Goal: Information Seeking & Learning: Learn about a topic

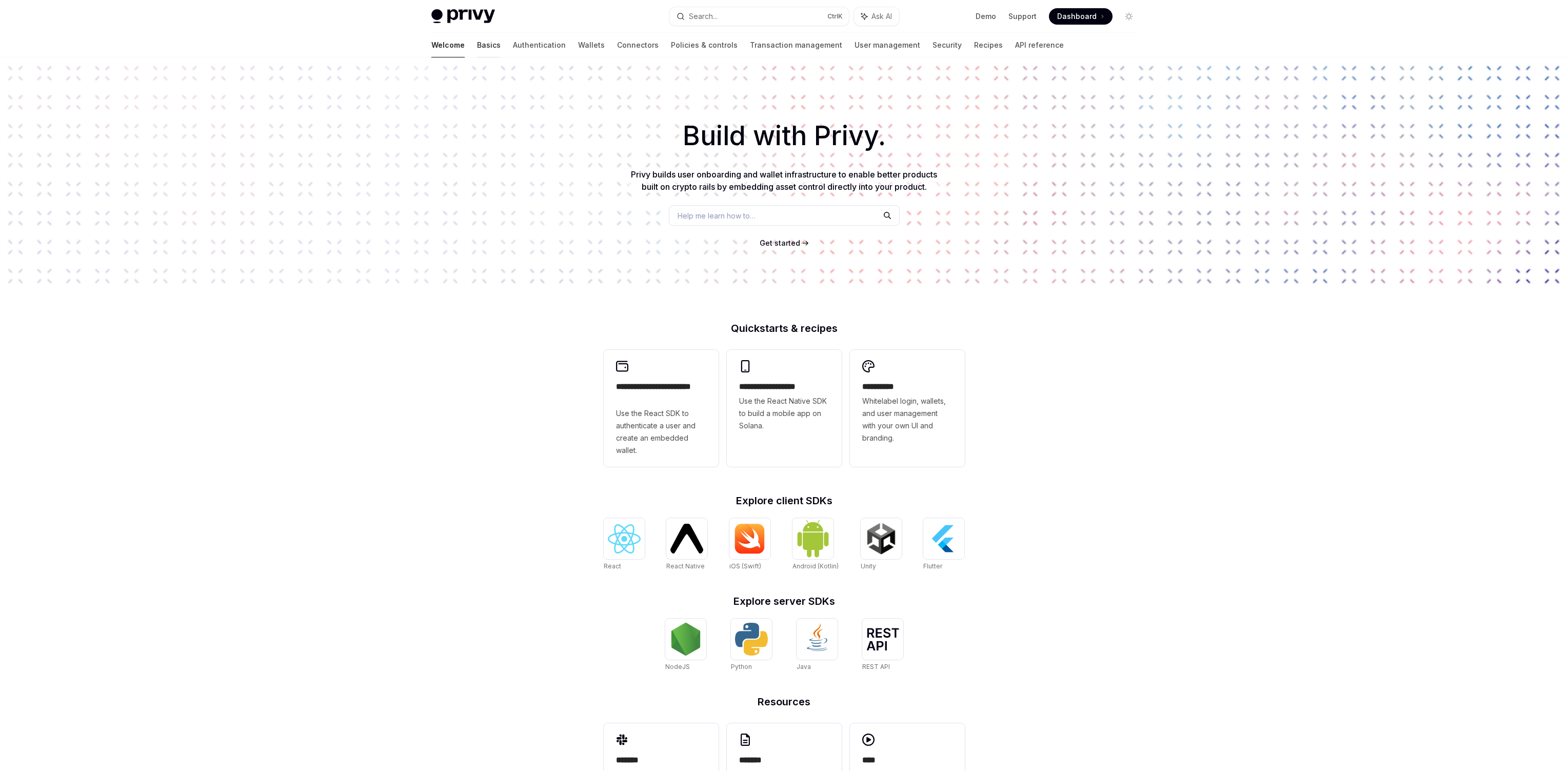
click at [477, 45] on link "Basics" at bounding box center [489, 45] width 24 height 24
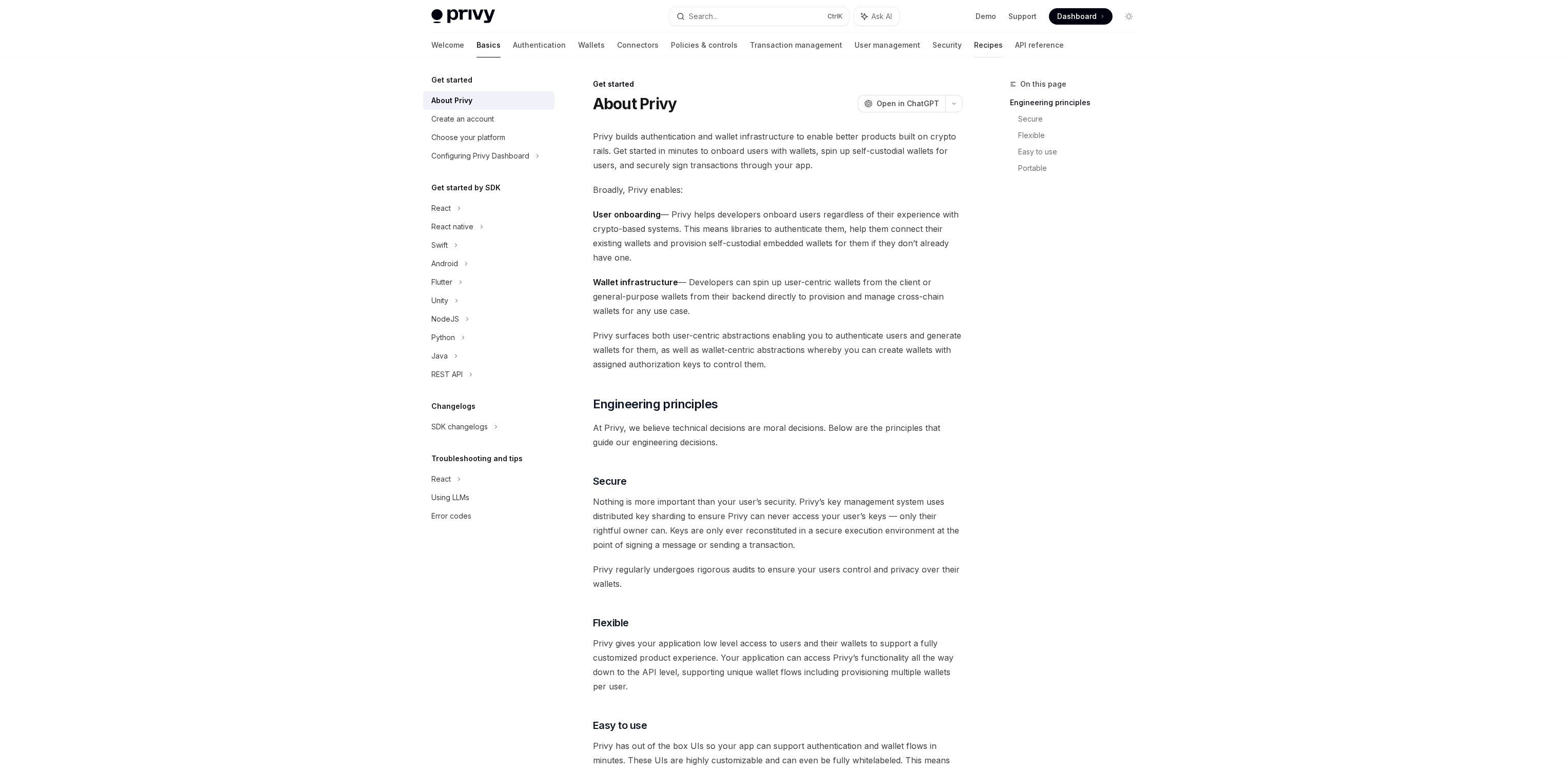
click at [974, 39] on link "Recipes" at bounding box center [988, 45] width 29 height 24
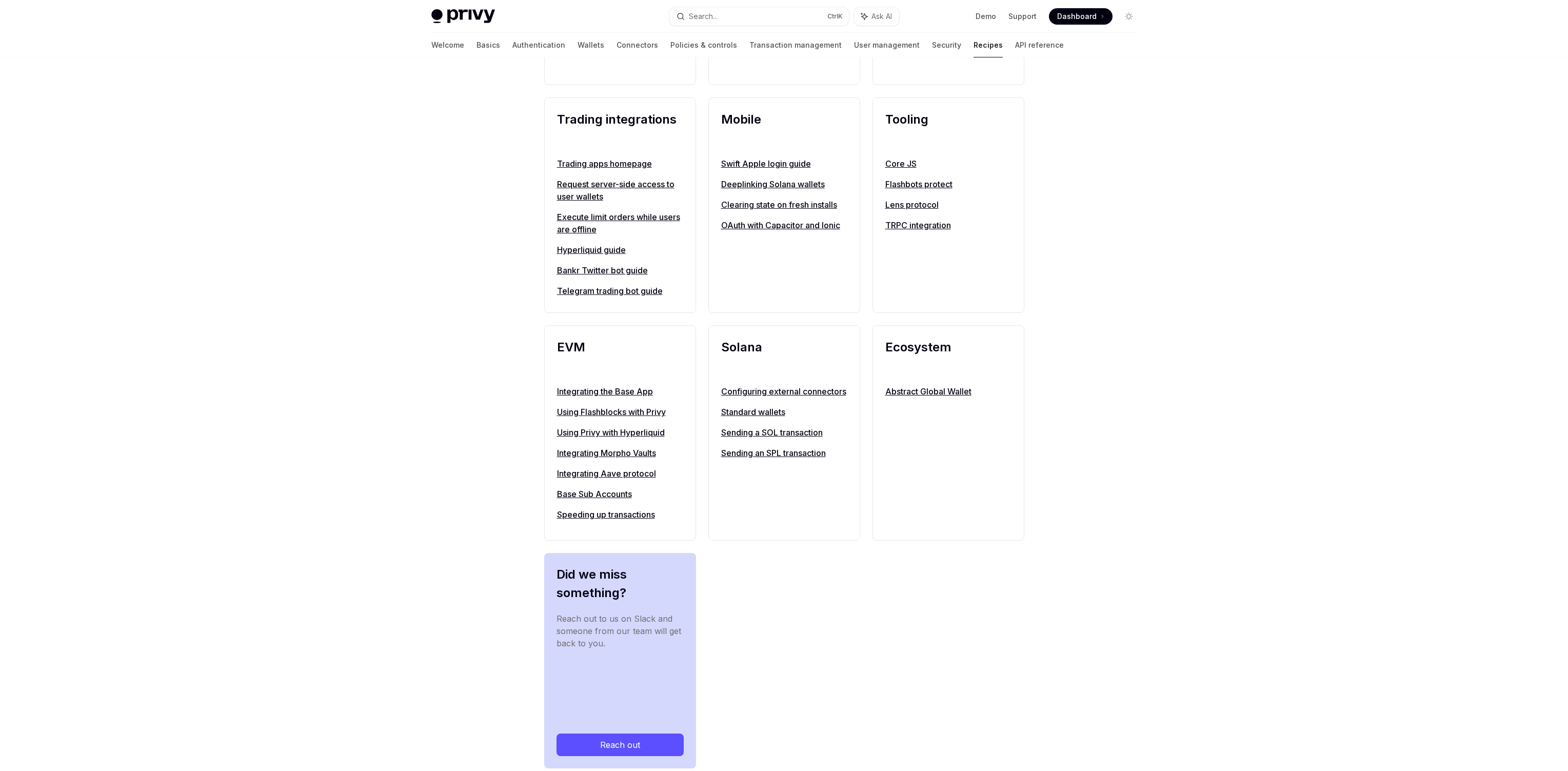
scroll to position [848, 0]
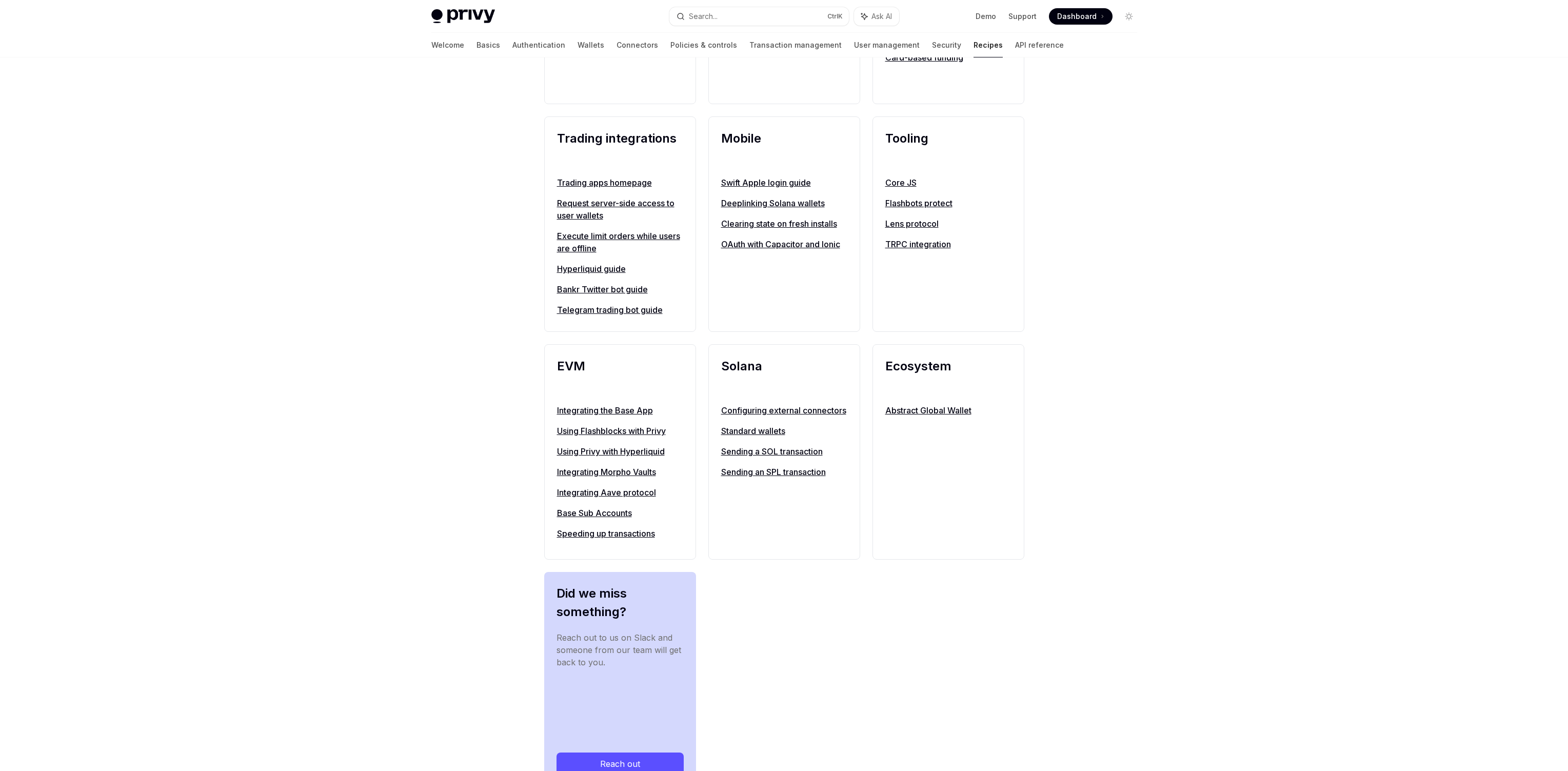
click at [606, 249] on link "Execute limit orders while users are offline" at bounding box center [620, 242] width 126 height 24
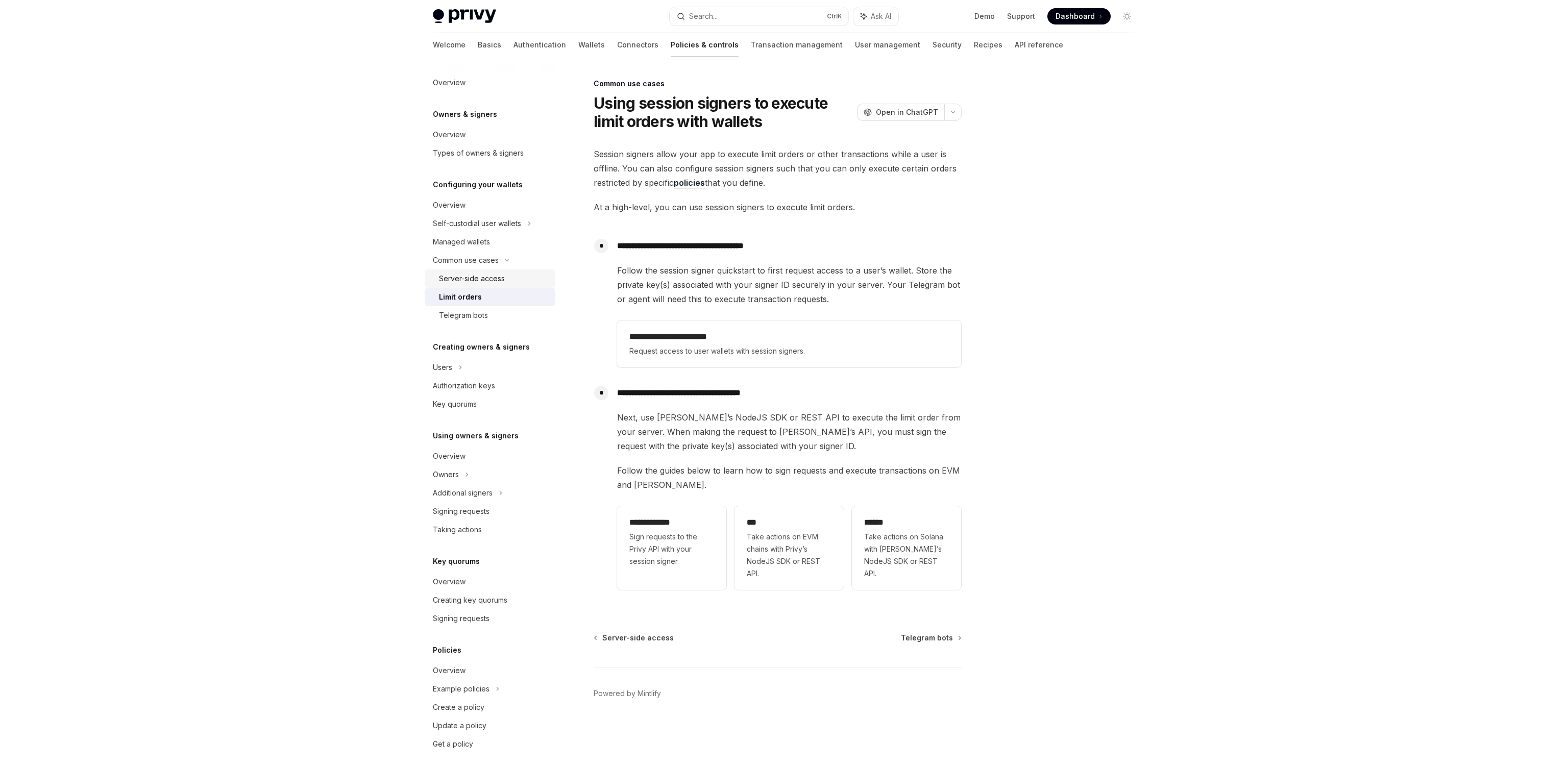
click at [477, 277] on div "Server-side access" at bounding box center [471, 278] width 66 height 12
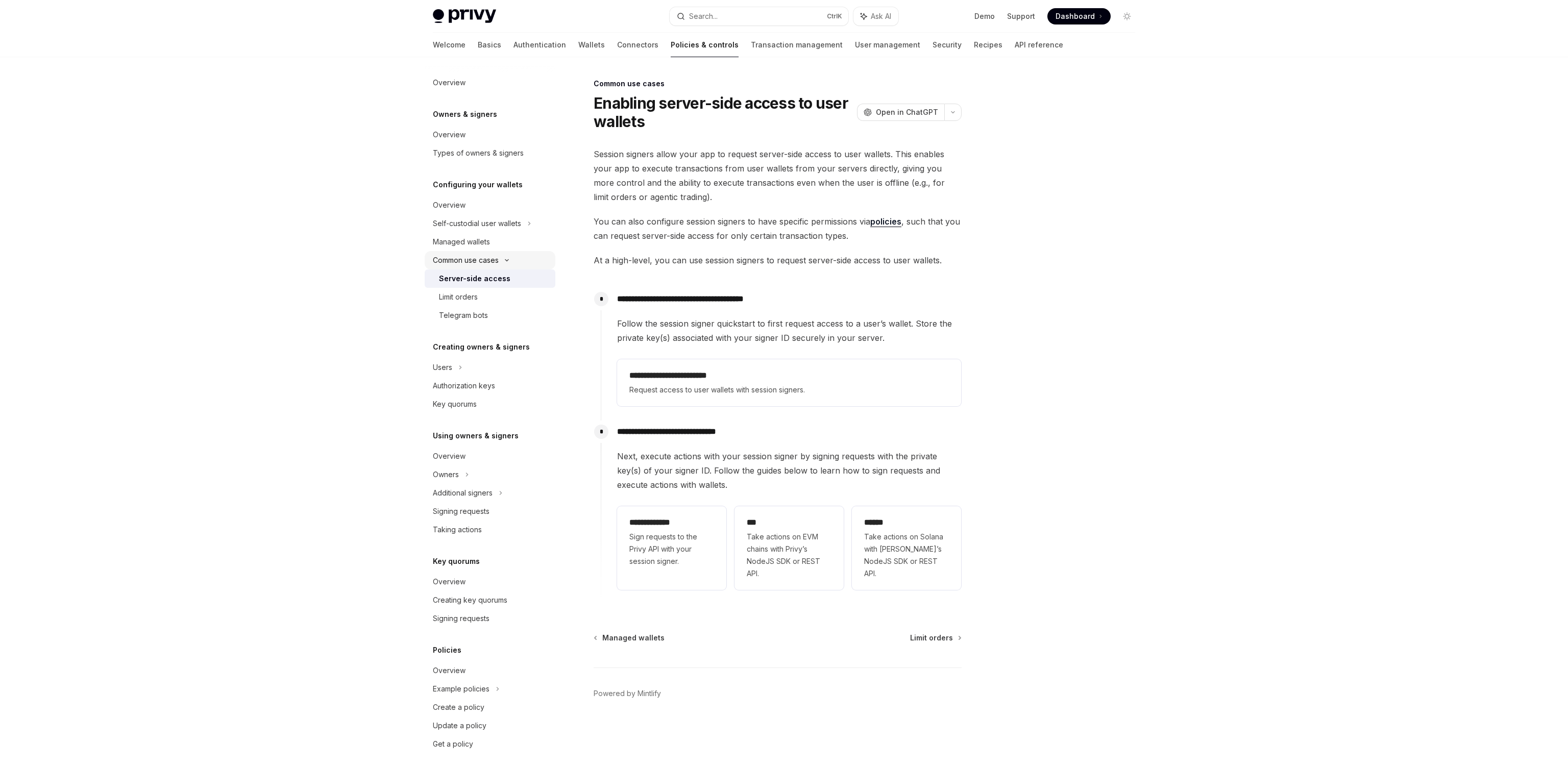
click at [501, 258] on icon at bounding box center [507, 259] width 12 height 4
click at [459, 315] on icon at bounding box center [460, 312] width 4 height 12
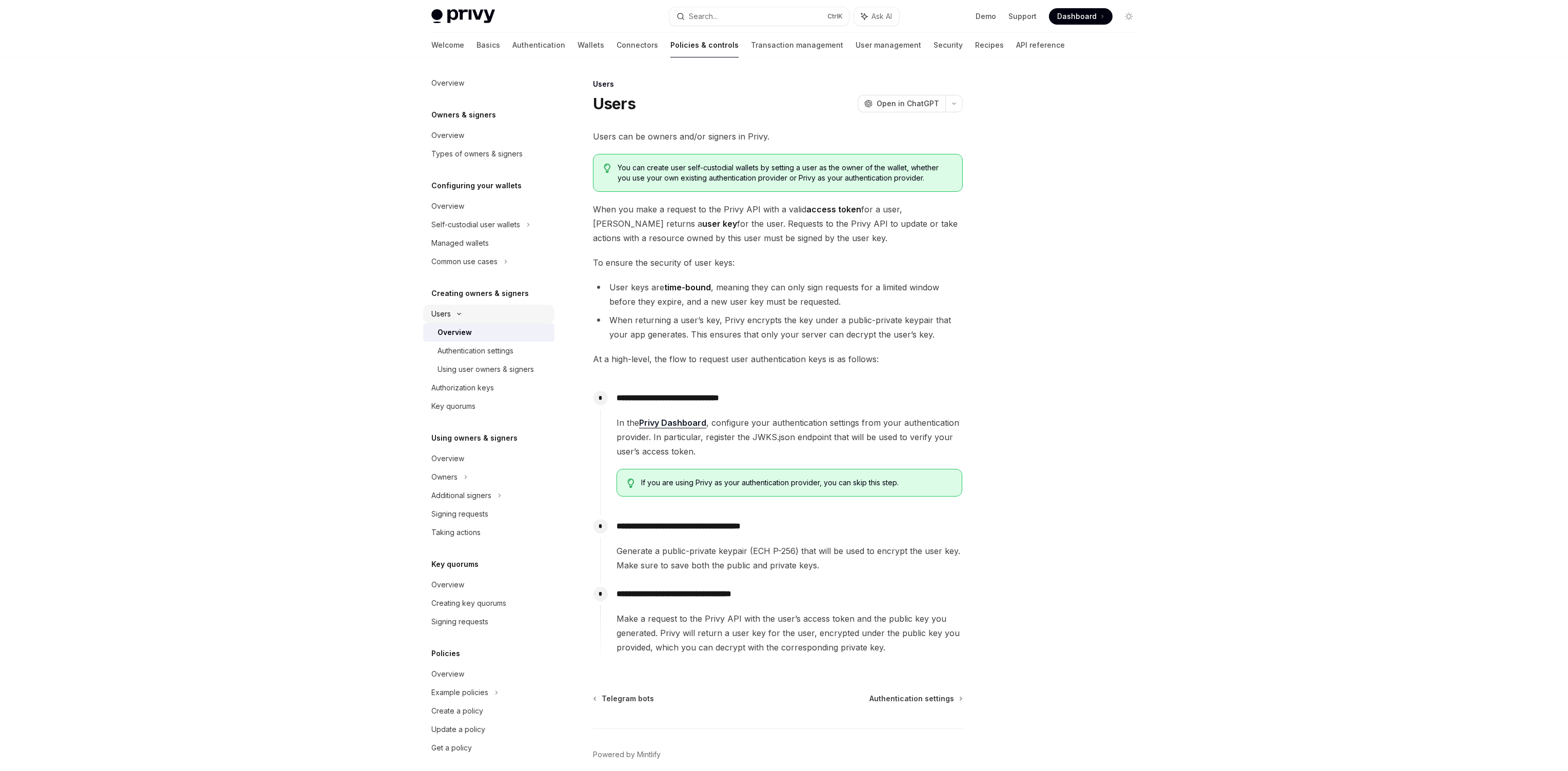
click at [466, 316] on div "Users" at bounding box center [489, 314] width 131 height 18
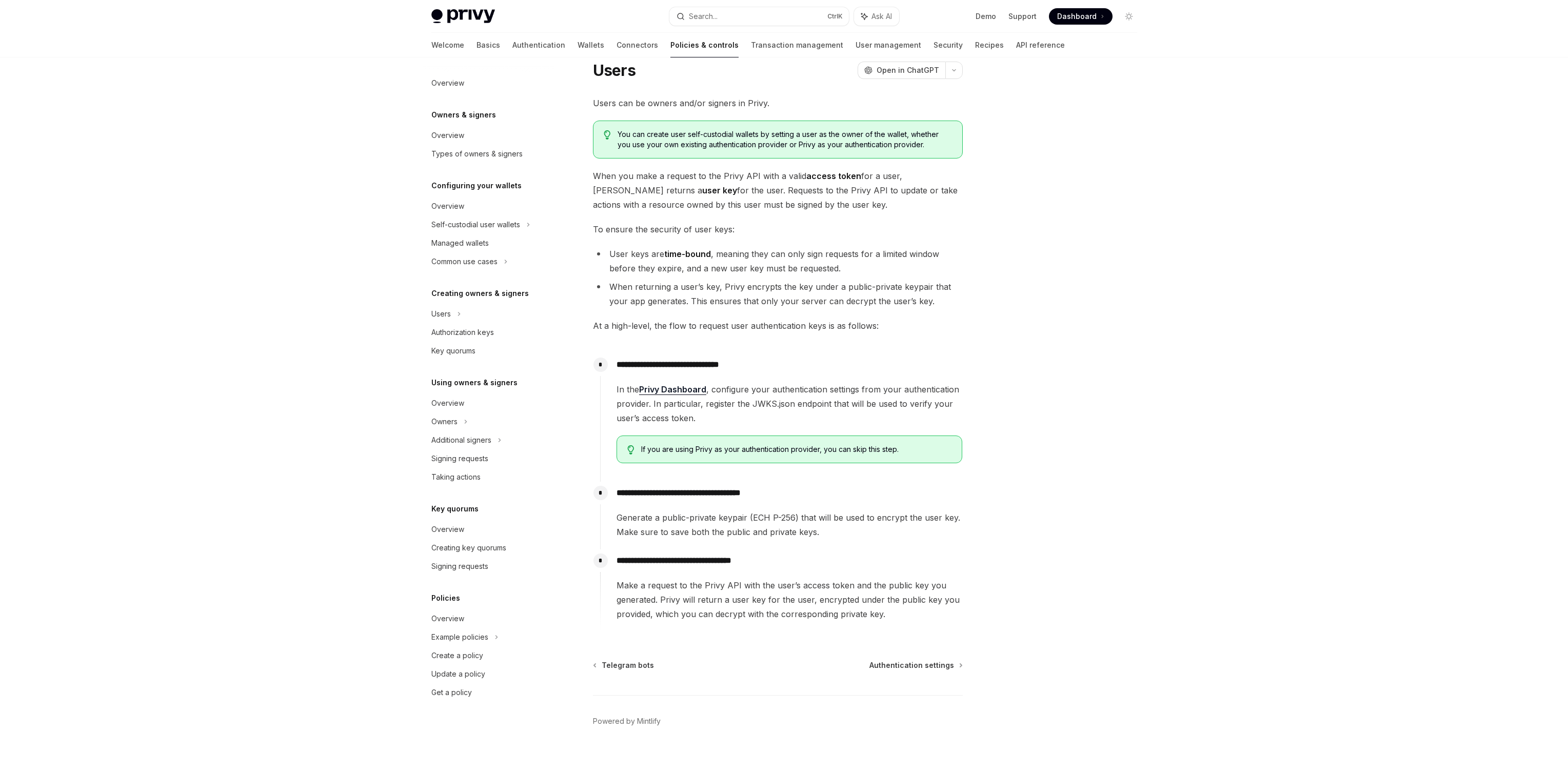
scroll to position [46, 0]
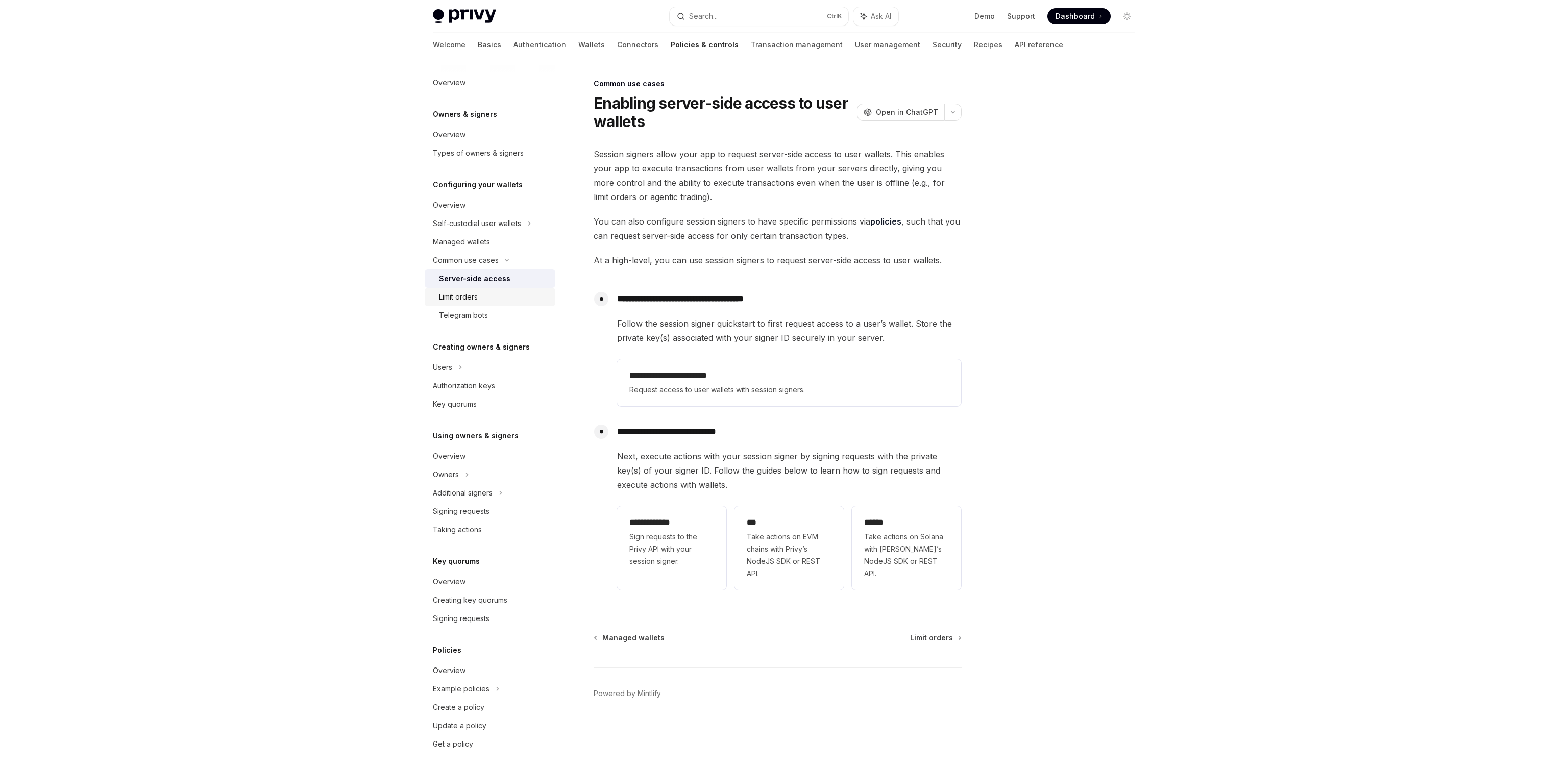
click at [478, 300] on div "Limit orders" at bounding box center [458, 297] width 39 height 12
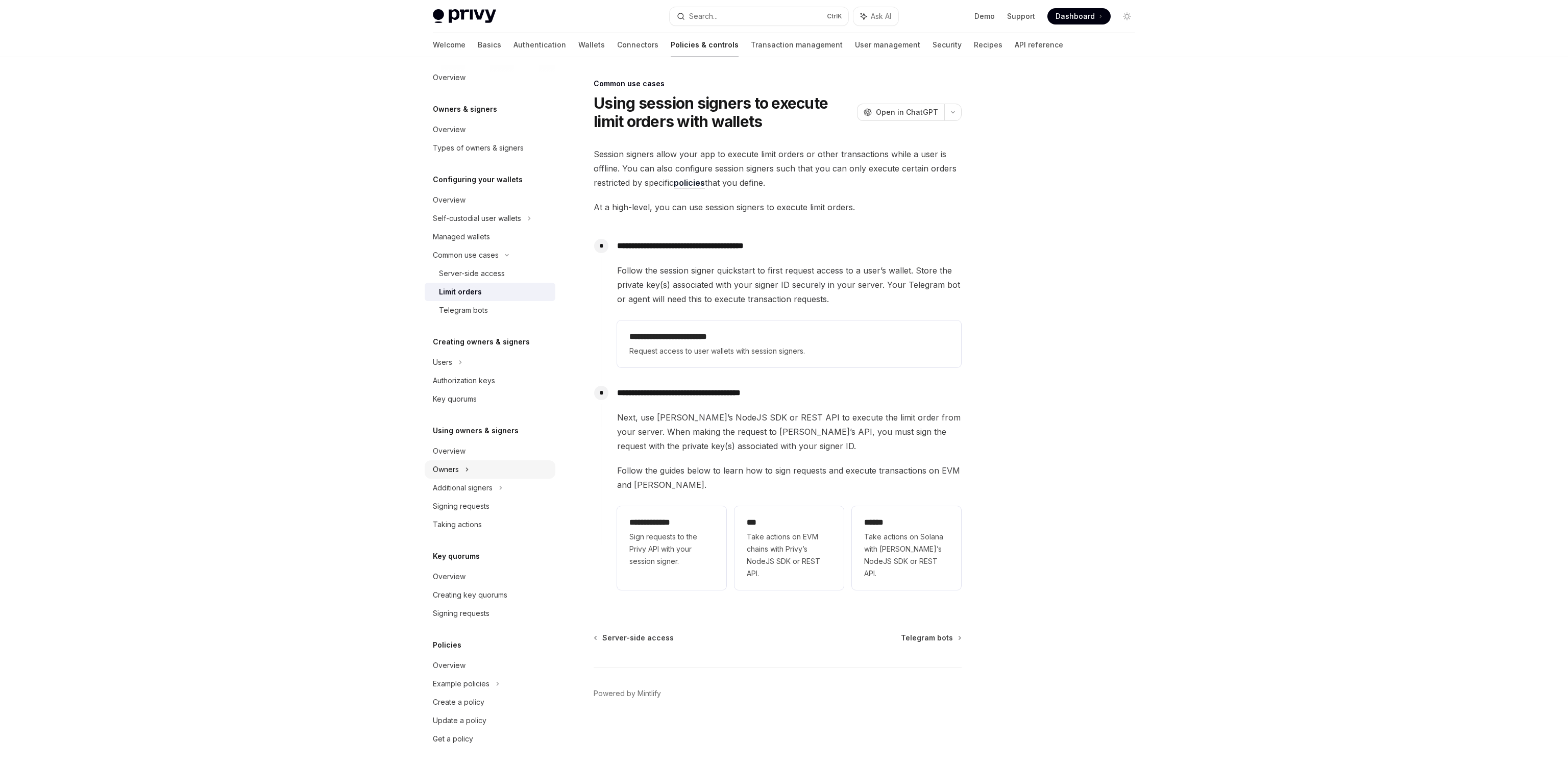
scroll to position [7, 0]
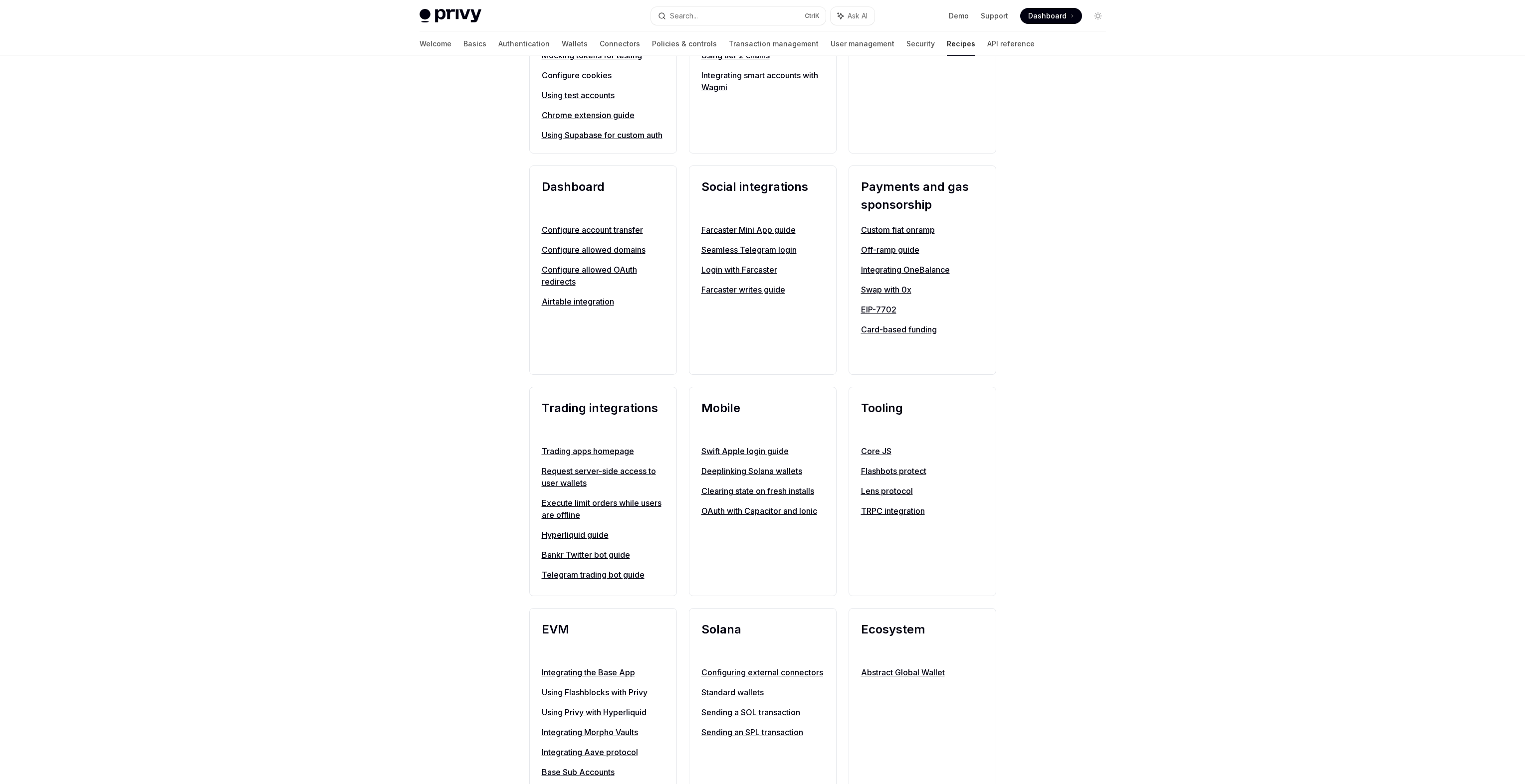
scroll to position [550, 0]
type textarea "*"
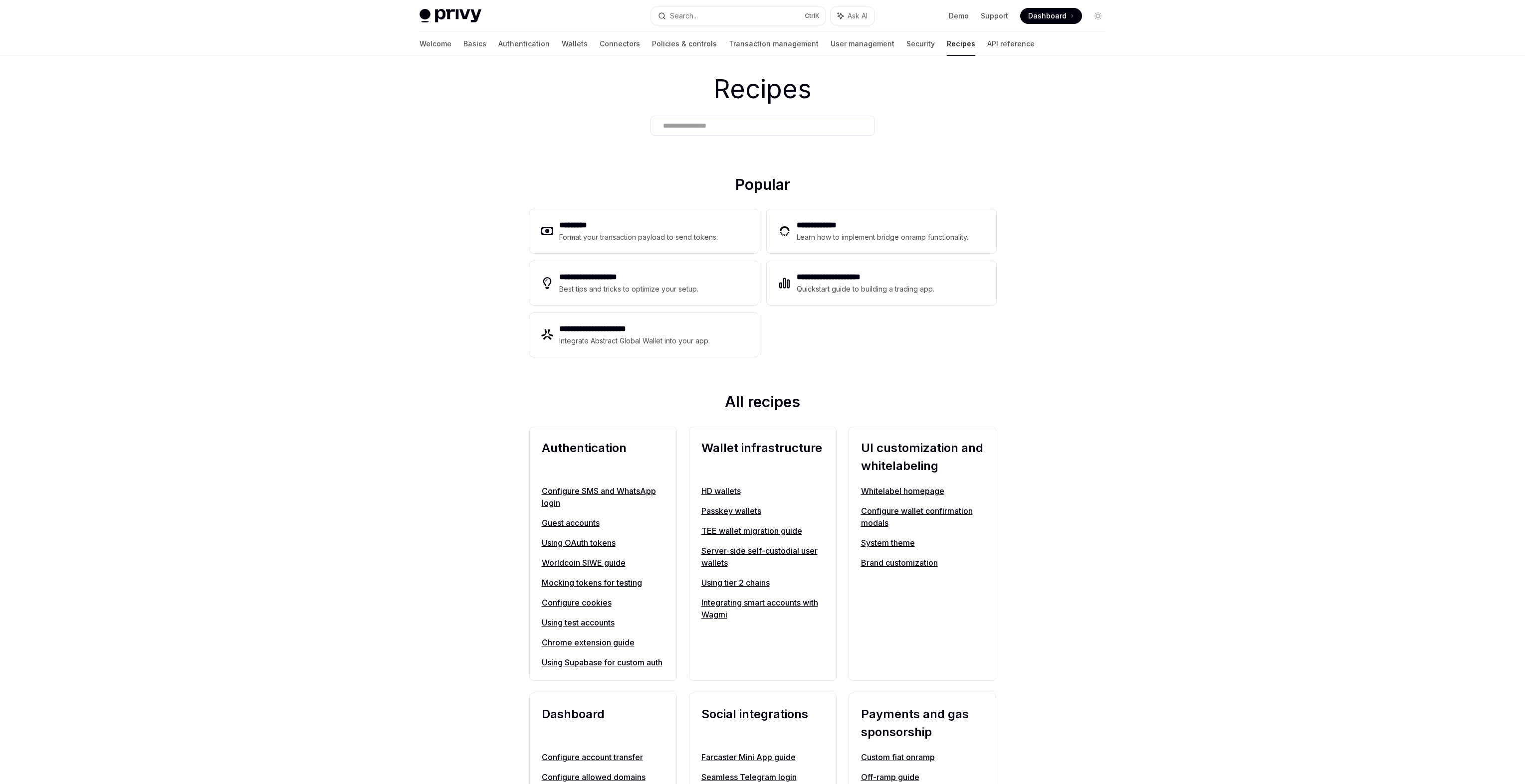
scroll to position [0, 0]
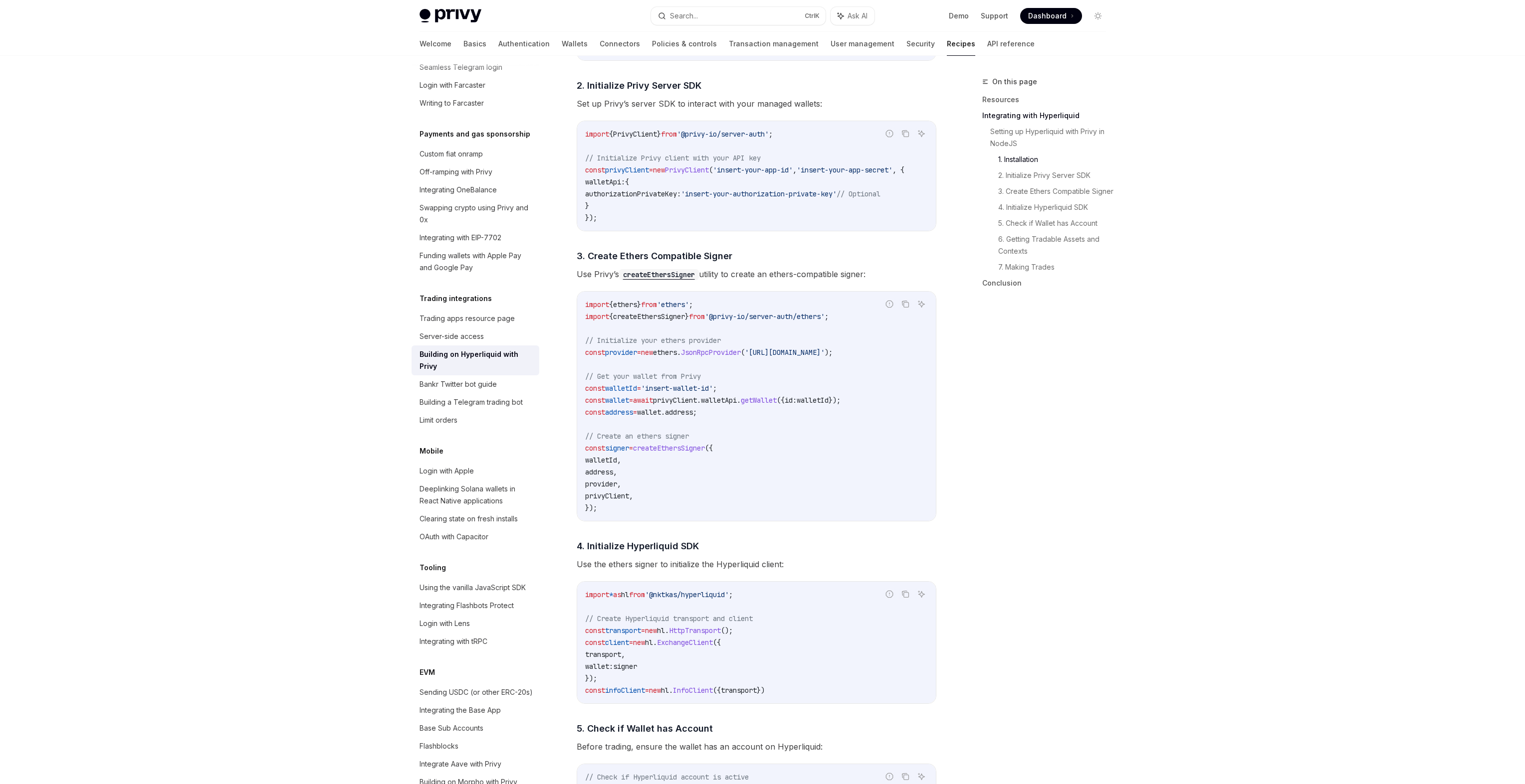
scroll to position [550, 0]
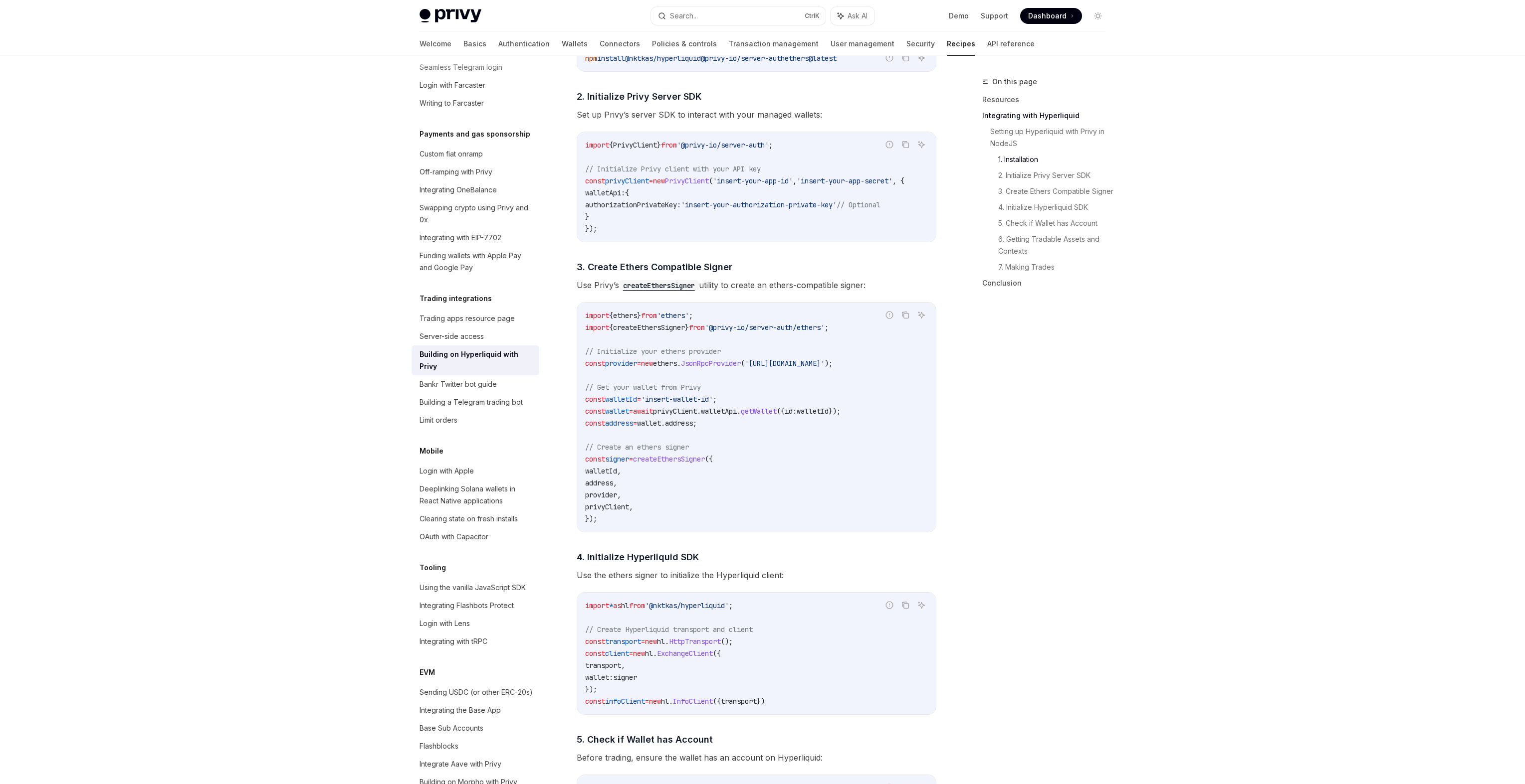
click at [824, 330] on span "'@privy-io/server-auth/ethers'" at bounding box center [764, 327] width 120 height 9
drag, startPoint x: 735, startPoint y: 329, endPoint x: 853, endPoint y: 333, distance: 118.1
click at [824, 332] on span "'@privy-io/server-auth/ethers'" at bounding box center [764, 327] width 120 height 9
copy span "@privy-io/server-auth/ethers"
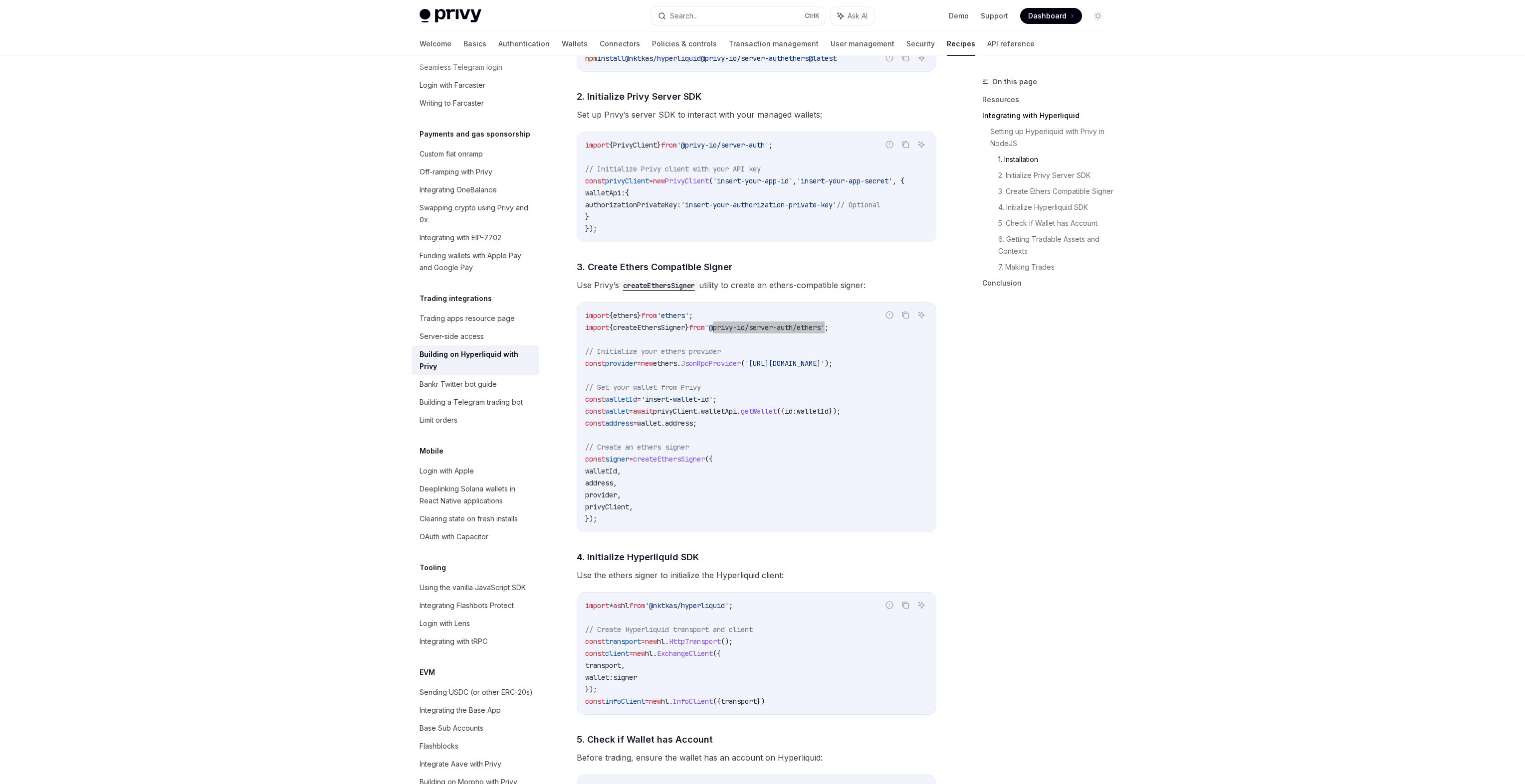
type textarea "*"
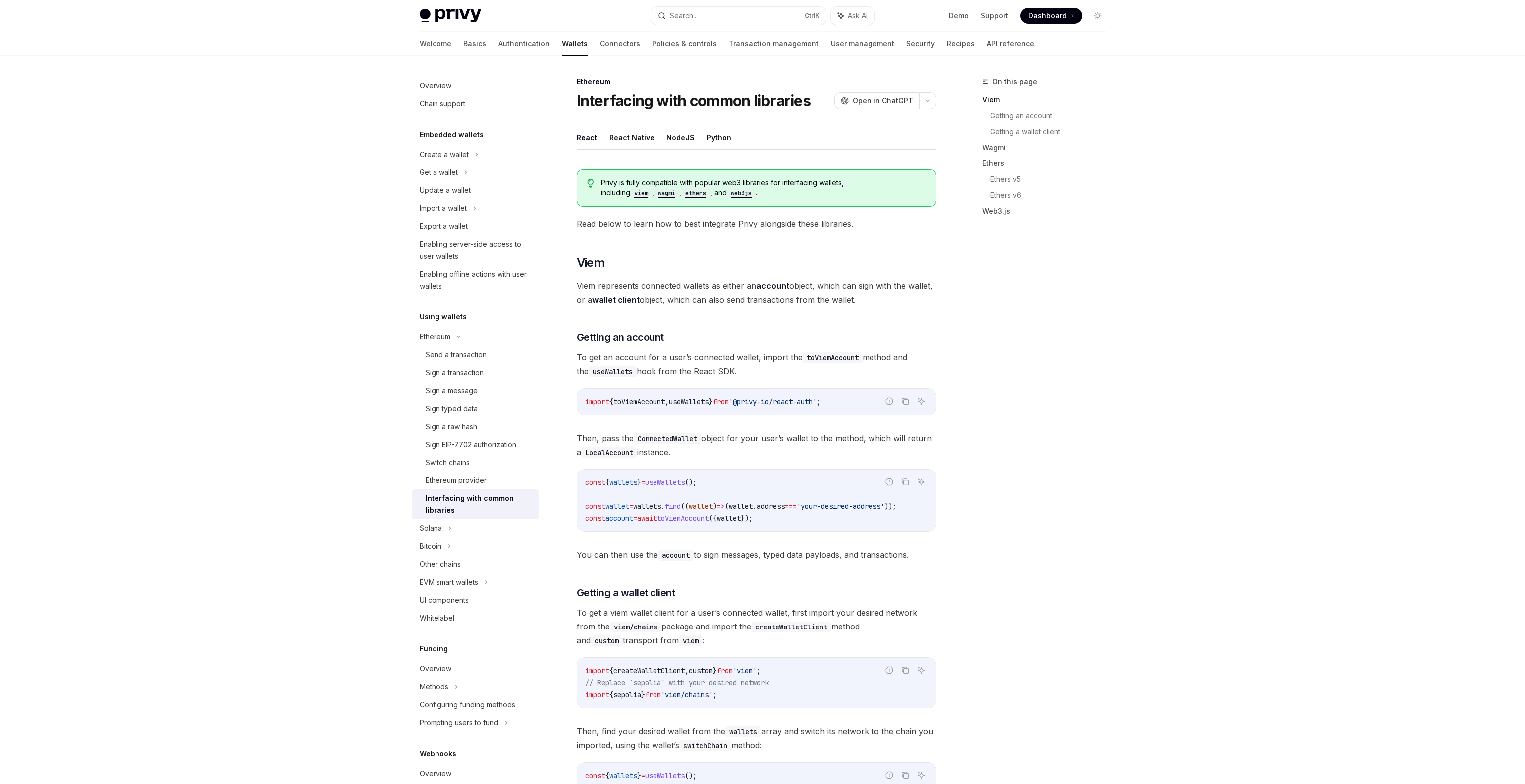
click at [681, 135] on button "NodeJS" at bounding box center [680, 137] width 28 height 24
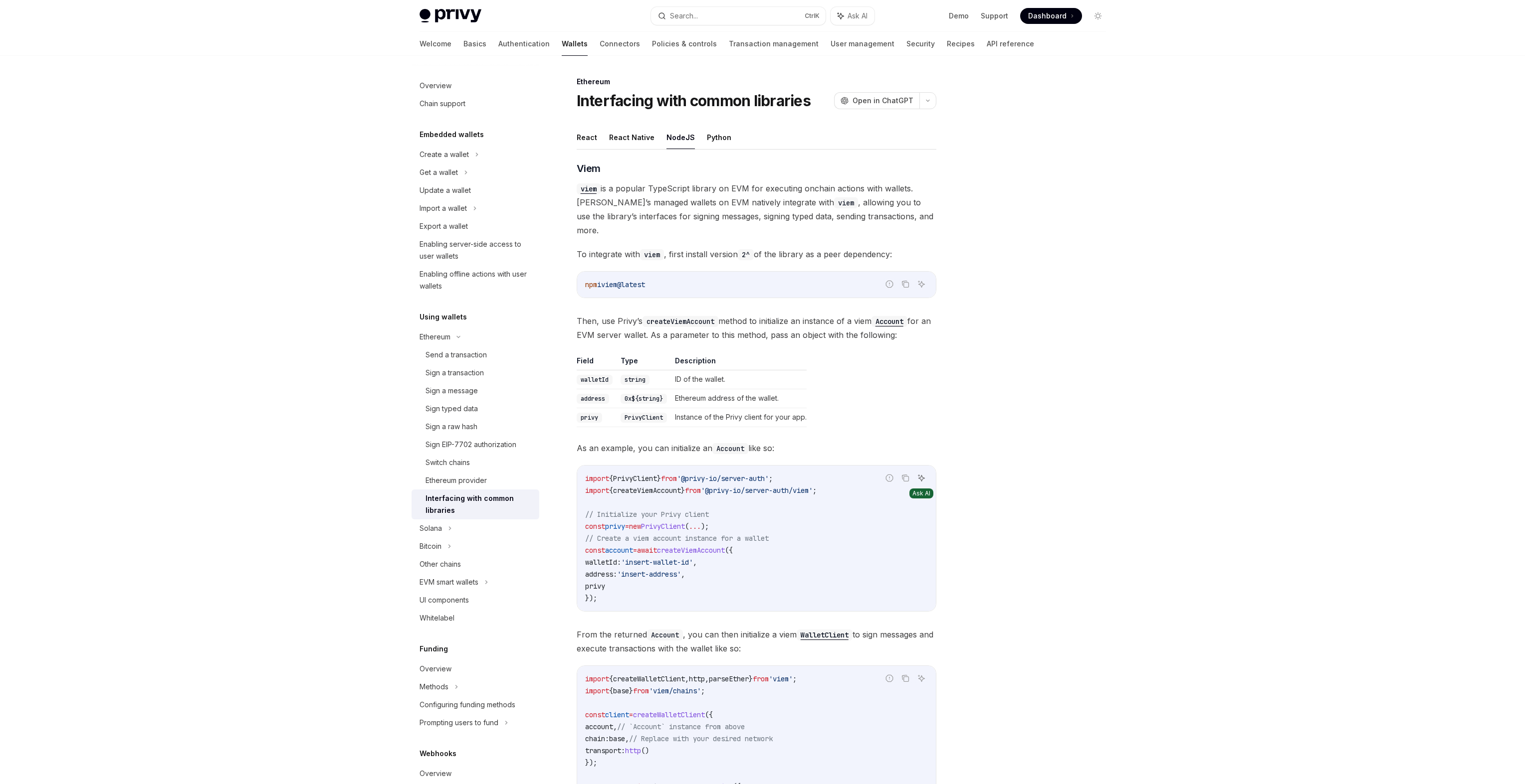
click at [920, 474] on icon "Ask AI" at bounding box center [921, 478] width 8 height 8
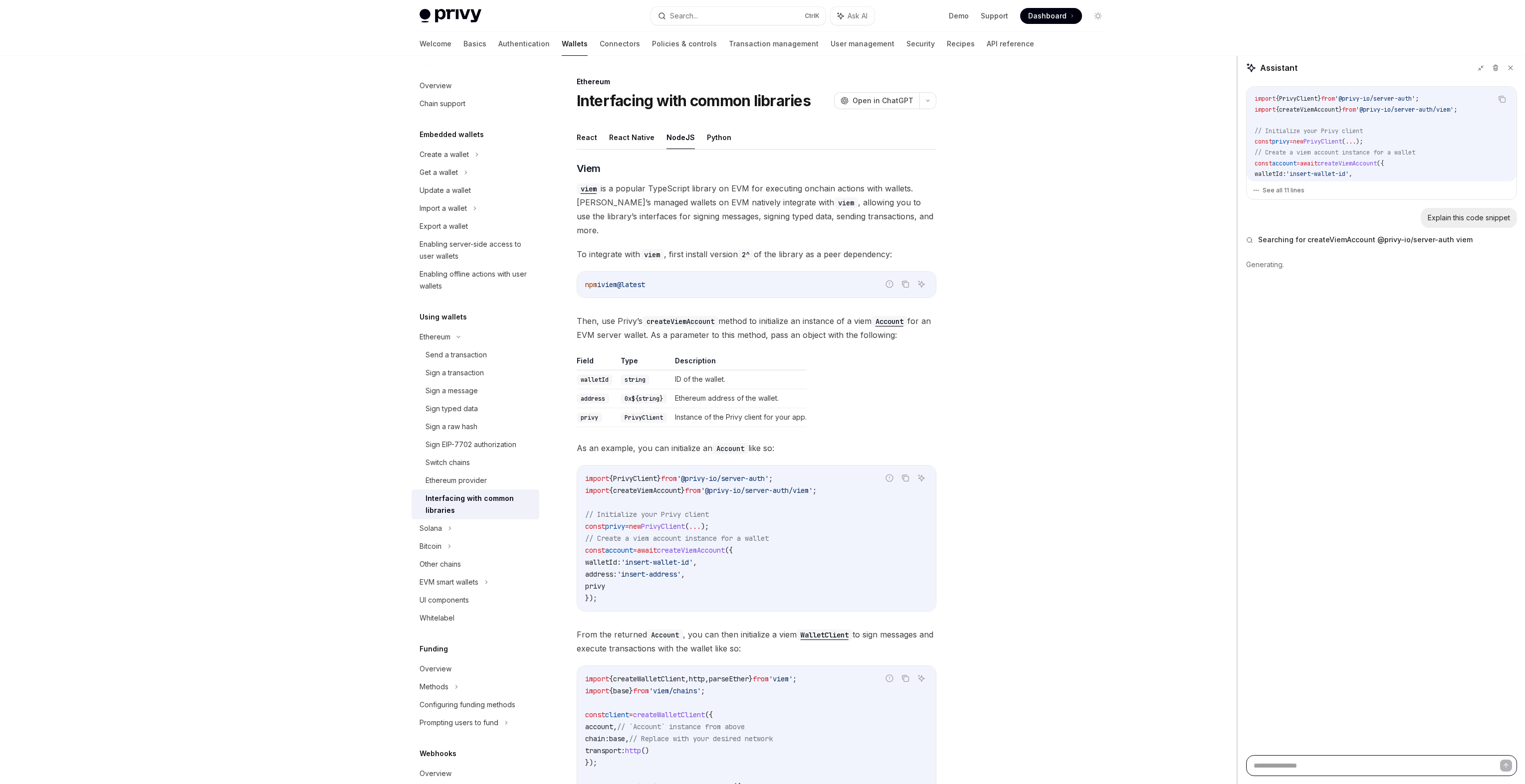
drag, startPoint x: 1341, startPoint y: 93, endPoint x: 1111, endPoint y: 132, distance: 233.3
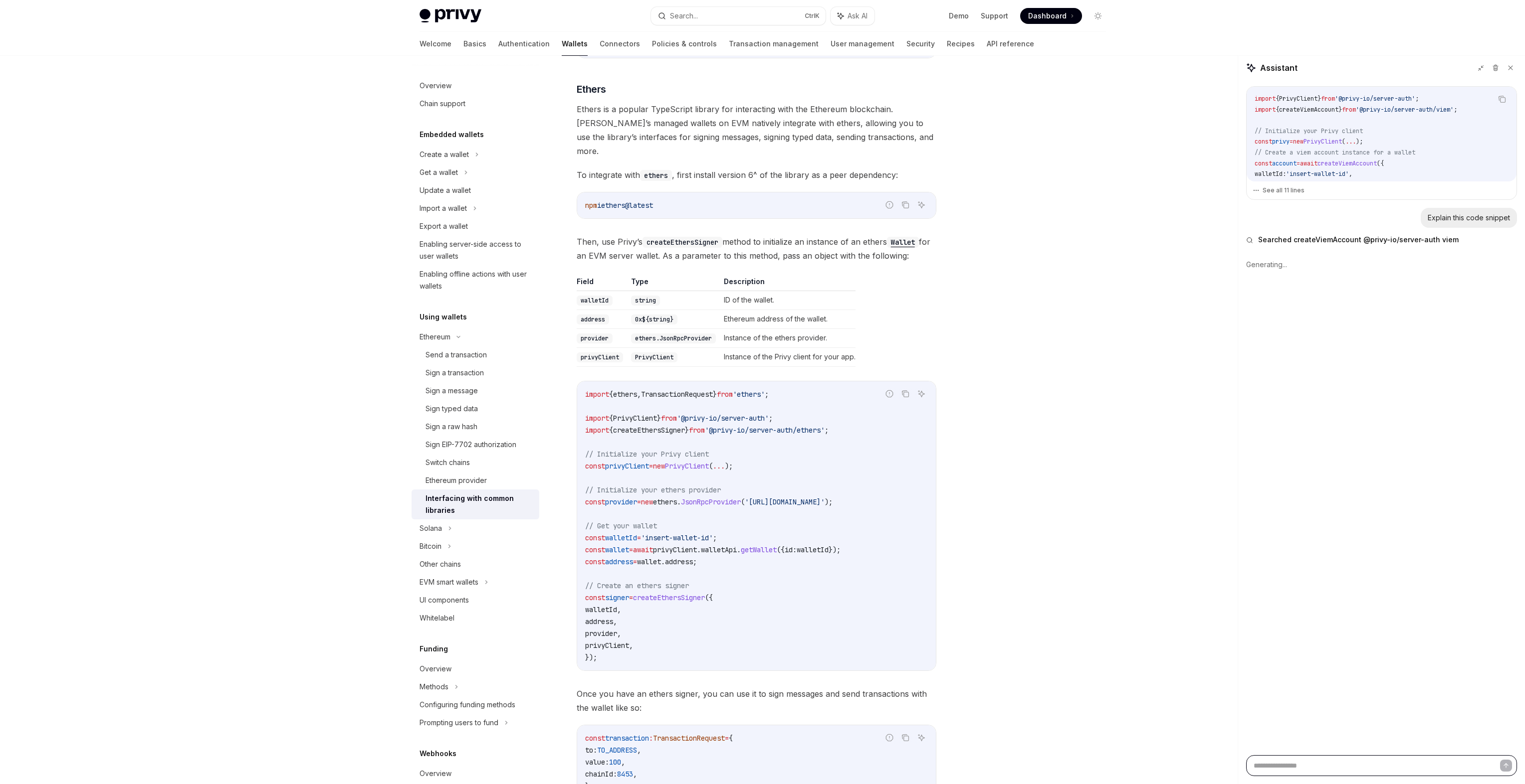
scroll to position [898, 0]
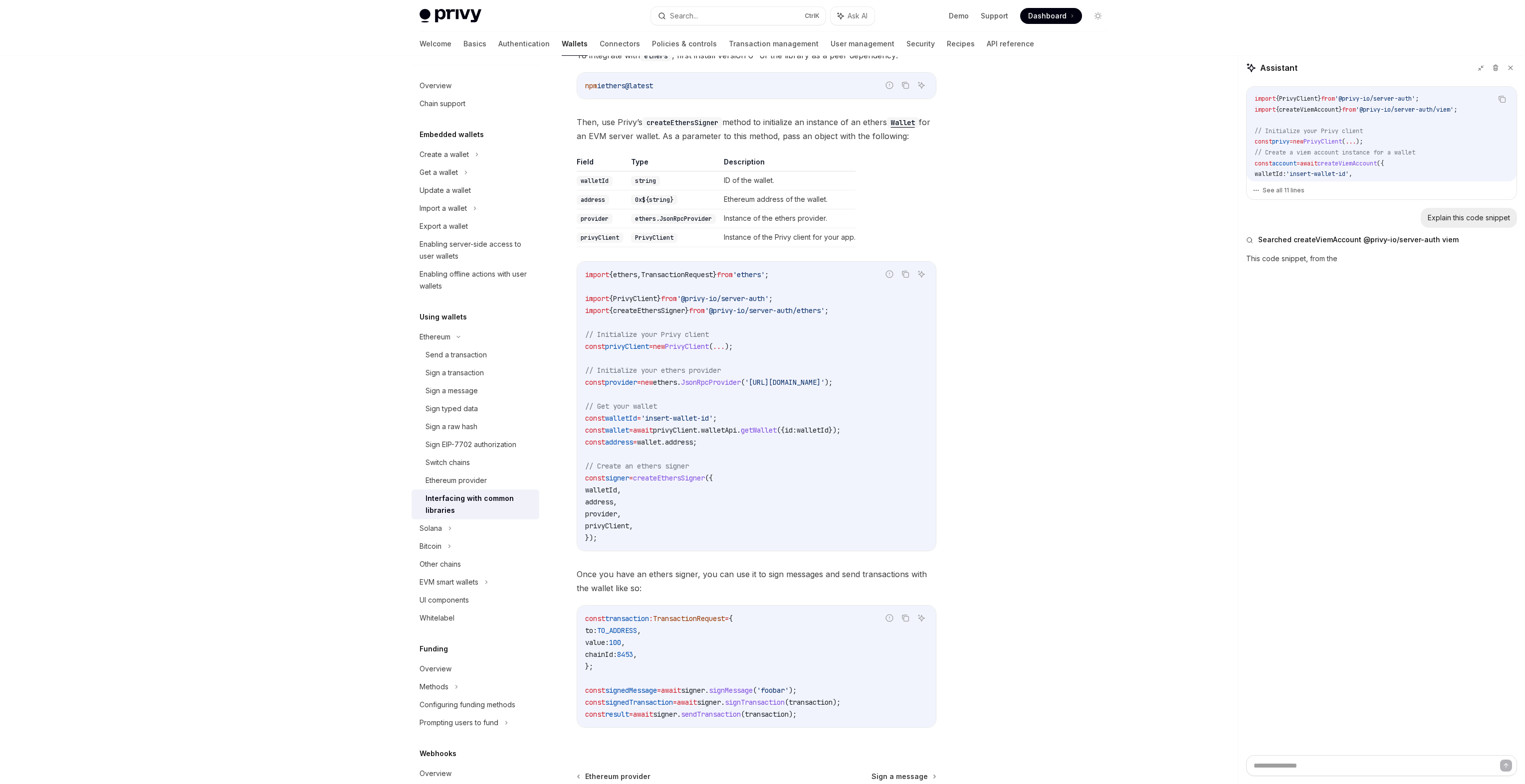
type textarea "*"
